Goal: Task Accomplishment & Management: Complete application form

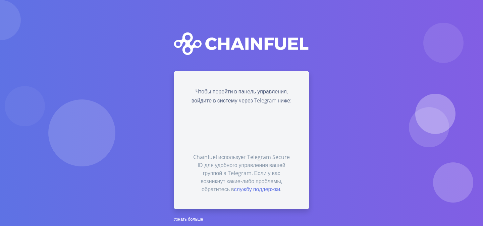
click at [256, 38] on img at bounding box center [241, 43] width 135 height 23
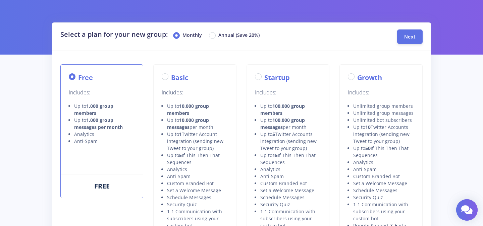
scroll to position [44, 0]
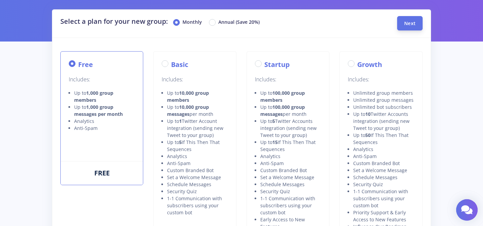
click at [414, 23] on span "Next" at bounding box center [409, 23] width 11 height 6
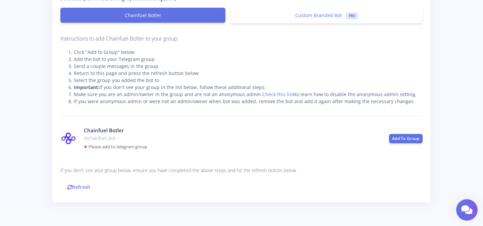
scroll to position [101, 0]
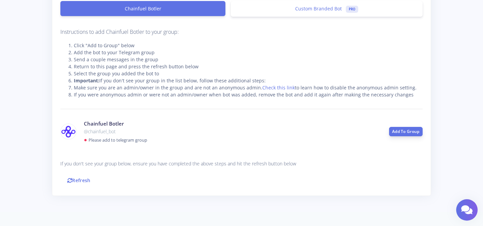
click at [401, 129] on link "Add To Group" at bounding box center [406, 131] width 34 height 9
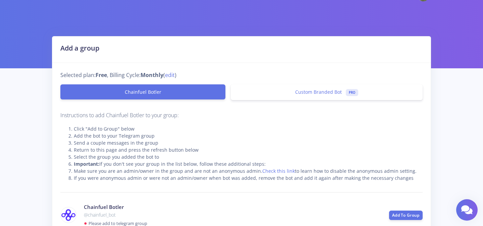
scroll to position [0, 0]
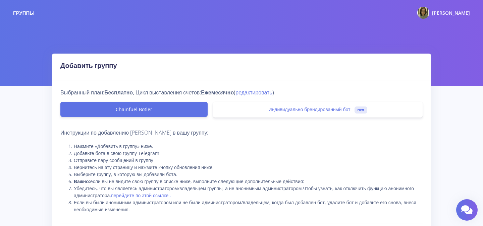
click at [432, 132] on div "Добавить группу Выбранный план: Бесплатно , Цикл выставления счетов: Ежемесячно…" at bounding box center [241, 191] width 389 height 274
